Goal: Task Accomplishment & Management: Use online tool/utility

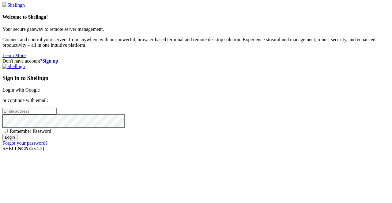
click at [40, 88] on link "Login with Google" at bounding box center [20, 90] width 37 height 5
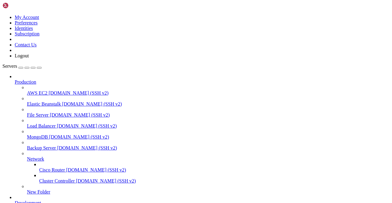
scroll to position [92, 0]
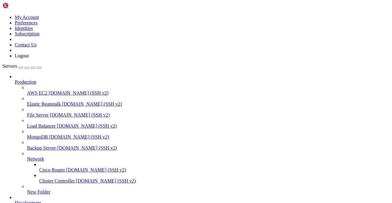
scroll to position [10242, 0]
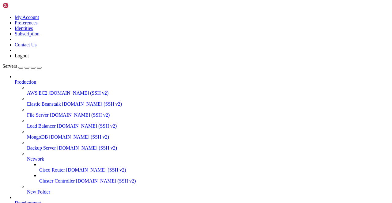
scroll to position [11654, 0]
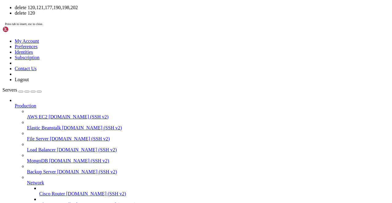
scroll to position [11681, 0]
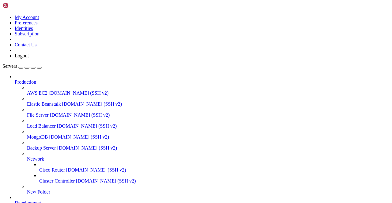
scroll to position [11832, 0]
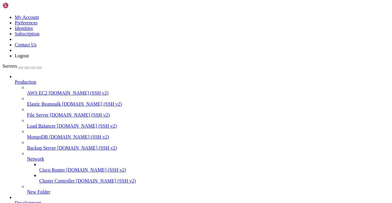
scroll to position [22544, 0]
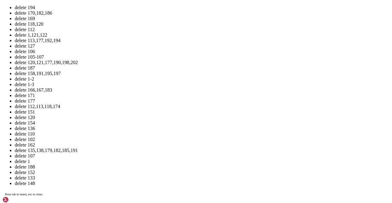
scroll to position [23747, 0]
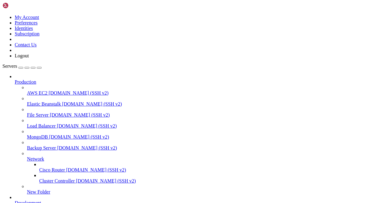
scroll to position [10137, 0]
